Goal: Information Seeking & Learning: Learn about a topic

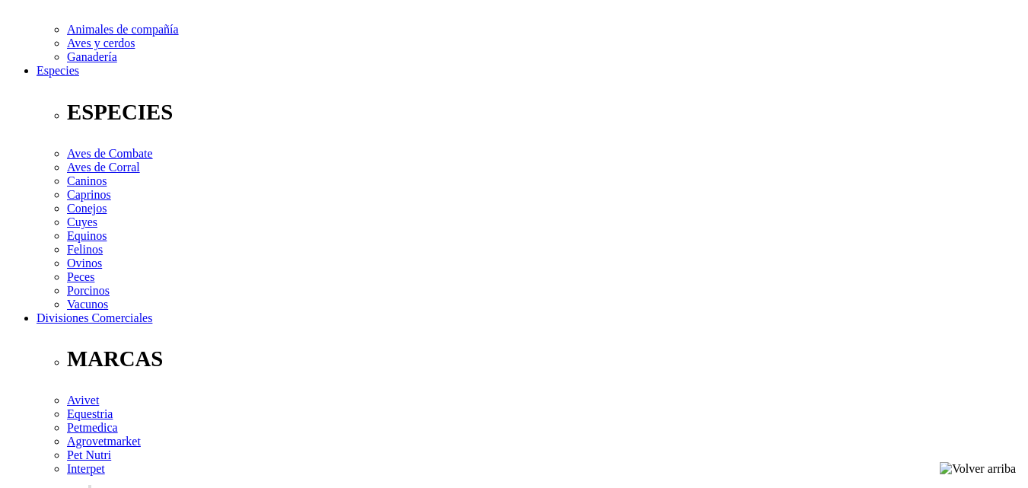
scroll to position [533, 0]
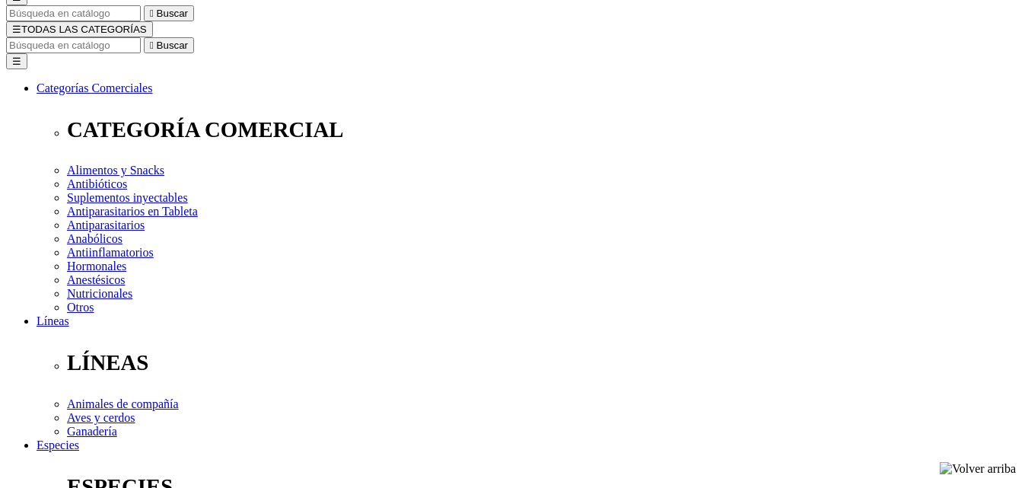
scroll to position [533, 0]
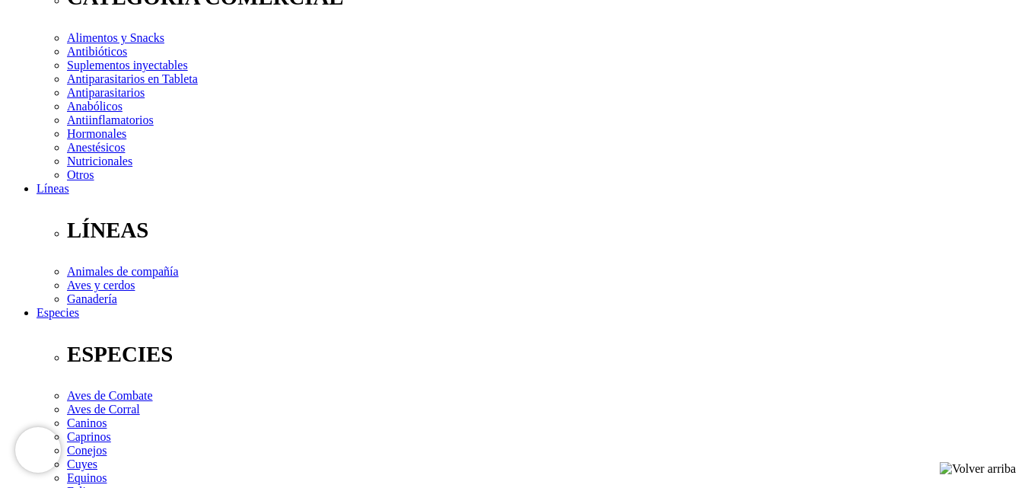
scroll to position [381, 0]
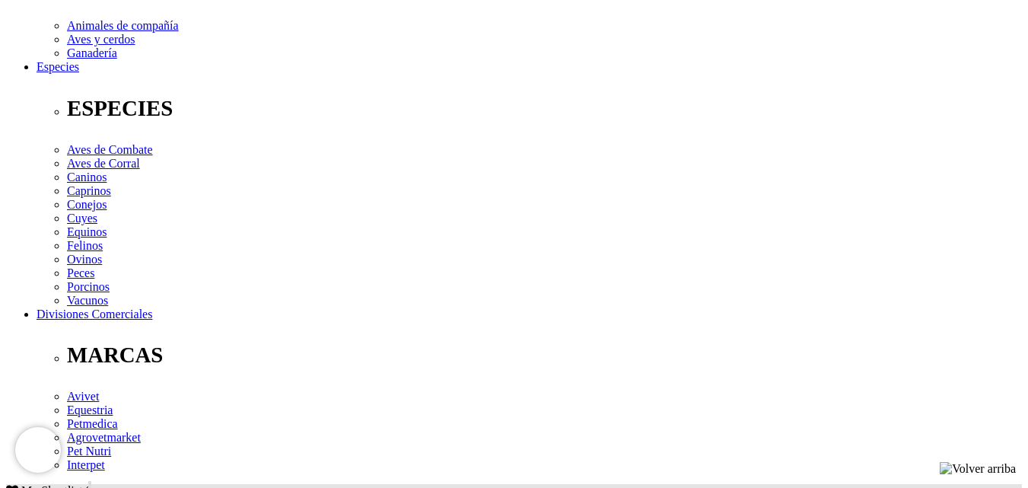
scroll to position [533, 0]
